Goal: Understand process/instructions: Learn how to perform a task or action

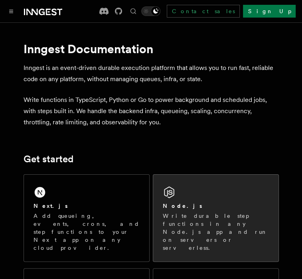
click at [194, 201] on div "Node.js Write durable step functions in any Node.js app and run on servers or s…" at bounding box center [215, 217] width 125 height 87
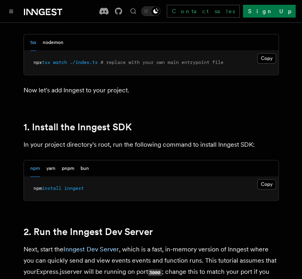
scroll to position [455, 0]
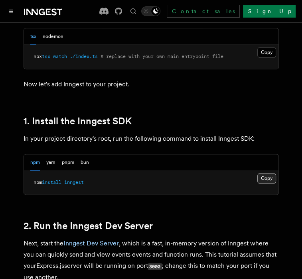
click at [274, 178] on button "Copy Copied" at bounding box center [266, 178] width 19 height 10
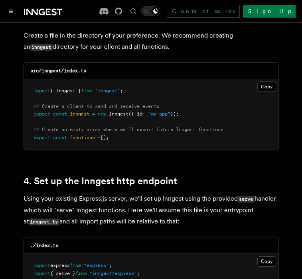
scroll to position [1082, 0]
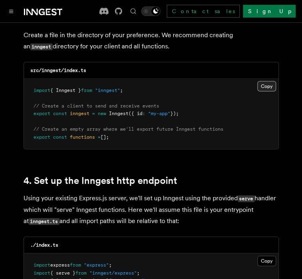
click at [264, 81] on button "Copy Copied" at bounding box center [266, 86] width 19 height 10
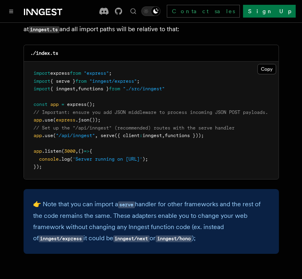
scroll to position [1275, 0]
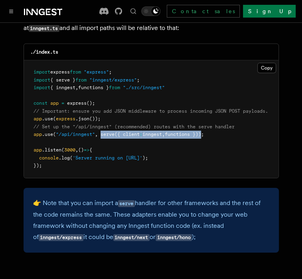
drag, startPoint x: 101, startPoint y: 124, endPoint x: 208, endPoint y: 126, distance: 107.4
click at [204, 131] on span "app .use ( "/api/inngest" , serve ({ client : inngest , functions }));" at bounding box center [119, 134] width 170 height 6
copy span "serve ({ client : inngest , functions })"
